Goal: Information Seeking & Learning: Learn about a topic

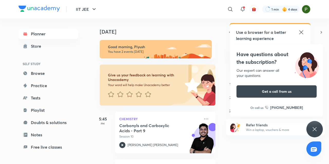
click at [311, 126] on div "Have questions about the subscription? Our expert can answer all your questions…" at bounding box center [314, 129] width 16 height 16
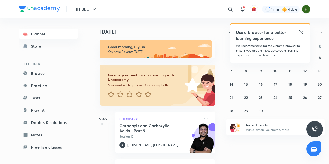
click at [303, 34] on icon at bounding box center [301, 32] width 6 height 6
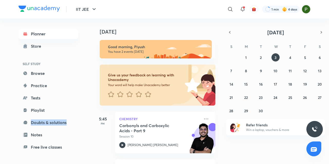
drag, startPoint x: 84, startPoint y: 123, endPoint x: 87, endPoint y: 132, distance: 9.4
click at [87, 132] on div "Planner Store SELF STUDY Browse Practice Tests Playlist Doubts & solutions Note…" at bounding box center [53, 89] width 70 height 142
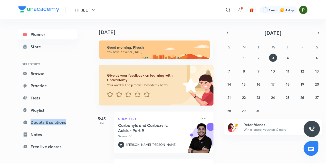
scroll to position [42, 0]
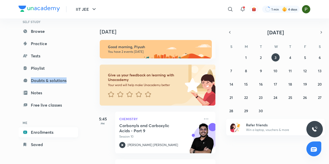
click at [42, 132] on link "Enrollments" at bounding box center [48, 132] width 60 height 10
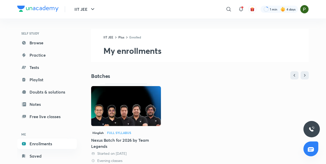
scroll to position [42, 0]
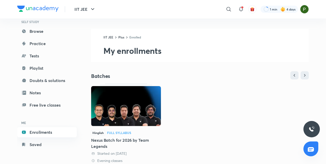
click at [50, 133] on link "Enrollments" at bounding box center [47, 132] width 60 height 10
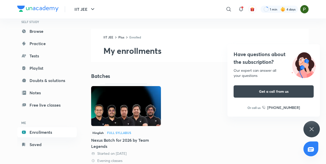
click at [107, 109] on img at bounding box center [126, 106] width 70 height 40
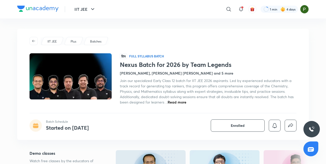
click at [186, 123] on div "Batch Schedule Started on Apr 15 Enrolled" at bounding box center [163, 126] width 267 height 12
